Goal: Complete application form

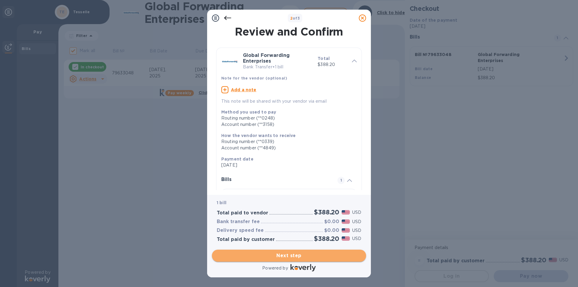
click at [298, 254] on span "Next step" at bounding box center [289, 255] width 144 height 7
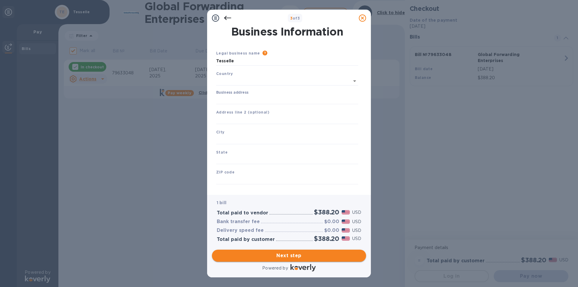
type input "United States"
click at [233, 100] on input "Business address" at bounding box center [287, 98] width 142 height 9
type input "6140 Tiburon Drive"
click at [223, 140] on input "text" at bounding box center [287, 138] width 142 height 9
type input "r"
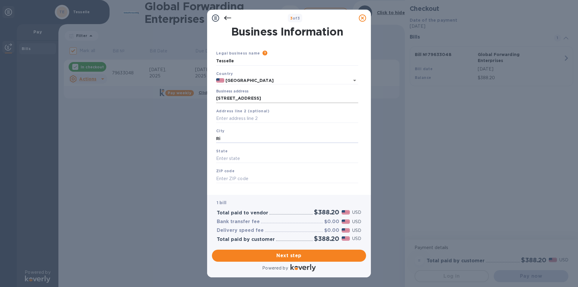
type input "Ri"
click at [264, 96] on input "6140 Tiburon Drive" at bounding box center [287, 98] width 142 height 9
drag, startPoint x: 263, startPoint y: 97, endPoint x: 174, endPoint y: 99, distance: 88.8
click at [174, 99] on div "3 of 3 Business Information Legal business name Please provide the legal name t…" at bounding box center [289, 143] width 578 height 287
click at [222, 97] on input "Business address" at bounding box center [287, 98] width 142 height 9
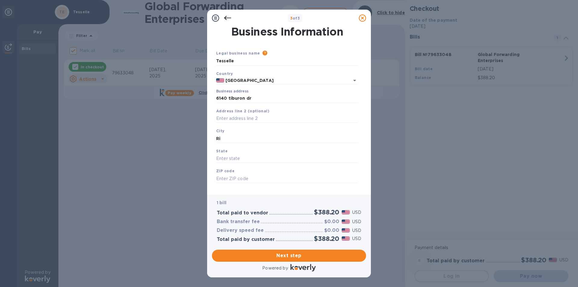
type input "6140 Tiburon Drive"
type input "Riverside"
type input "CA"
type input "92506"
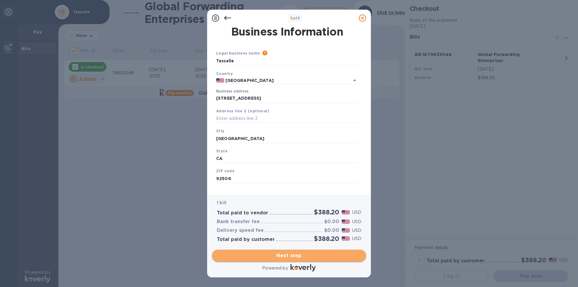
click at [305, 257] on span "Next step" at bounding box center [289, 255] width 144 height 7
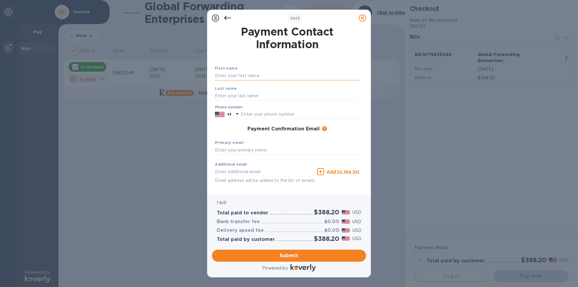
click at [225, 76] on input "text" at bounding box center [287, 75] width 144 height 9
drag, startPoint x: 232, startPoint y: 77, endPoint x: 179, endPoint y: 74, distance: 53.3
click at [179, 74] on div "3 of 3 Payment Contact Information First name karin Last name Phone number +1 P…" at bounding box center [289, 143] width 578 height 287
type input "KARIN"
type input "JESKE"
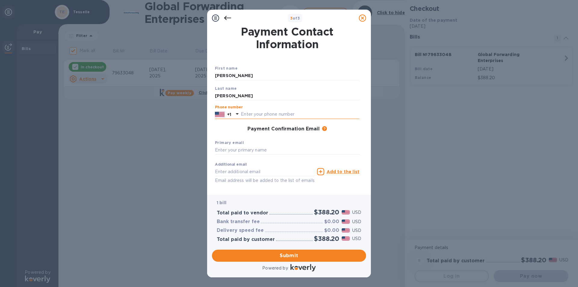
click at [254, 114] on input "text" at bounding box center [300, 114] width 119 height 9
click at [248, 114] on input "text" at bounding box center [300, 114] width 119 height 9
type input "9517813000"
click at [220, 148] on input "text" at bounding box center [287, 150] width 144 height 9
type input "KJESKE@TESSELLE.COM"
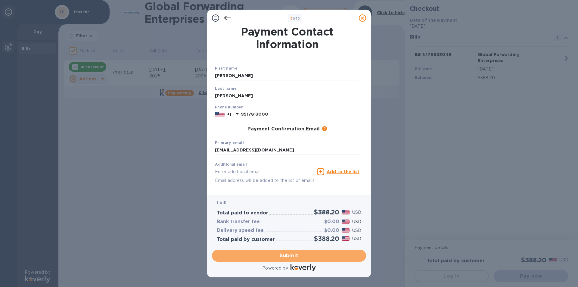
drag, startPoint x: 290, startPoint y: 254, endPoint x: 297, endPoint y: 249, distance: 8.5
click at [290, 254] on span "Submit" at bounding box center [289, 255] width 144 height 7
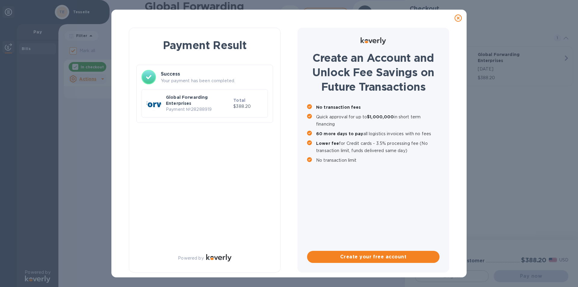
checkbox input "false"
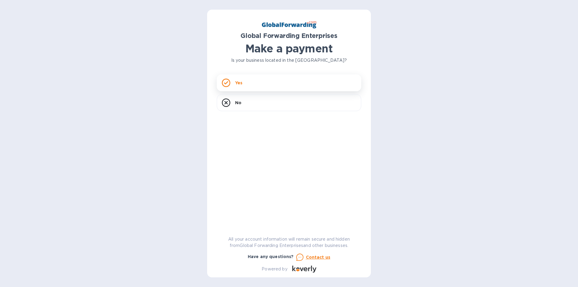
click at [234, 81] on div "Yes" at bounding box center [289, 82] width 144 height 17
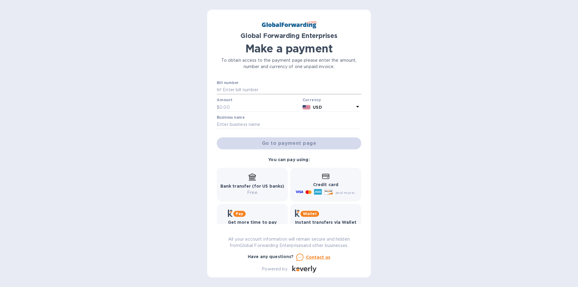
click at [239, 86] on input "text" at bounding box center [291, 89] width 140 height 9
type input "79477443"
click at [223, 104] on input "text" at bounding box center [259, 107] width 81 height 9
type input "300.00"
click at [234, 122] on input "text" at bounding box center [289, 124] width 144 height 9
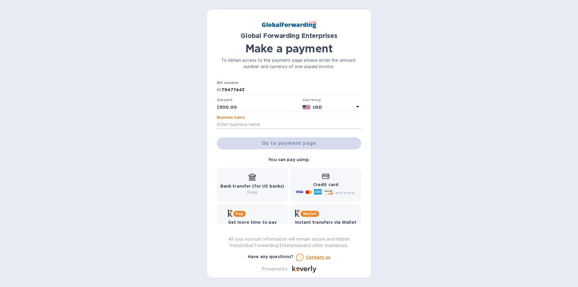
type input "LANGS CHOCOLATE LLC"
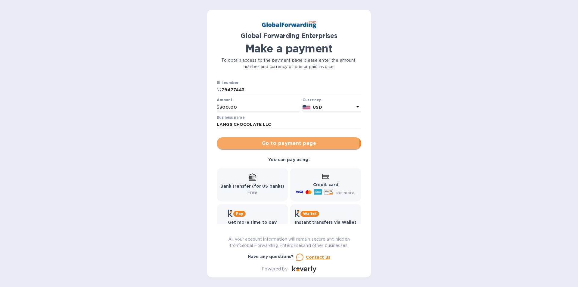
click at [286, 144] on span "Go to payment page" at bounding box center [288, 143] width 135 height 7
